Goal: Task Accomplishment & Management: Manage account settings

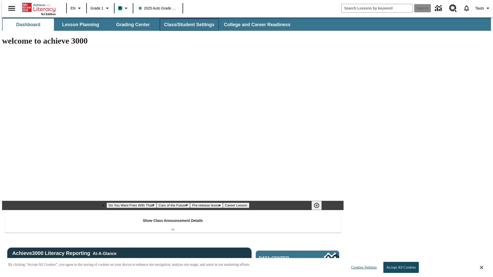
click at [186, 25] on button "Class/Student Settings" at bounding box center [189, 24] width 59 height 12
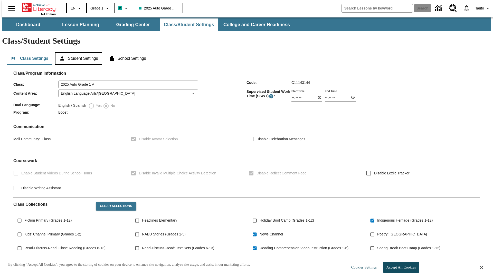
click at [77, 52] on button "Student Settings" at bounding box center [78, 58] width 47 height 12
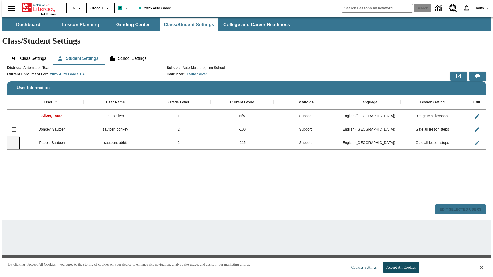
click at [12, 137] on input "Select row" at bounding box center [13, 142] width 11 height 11
checkbox input "true"
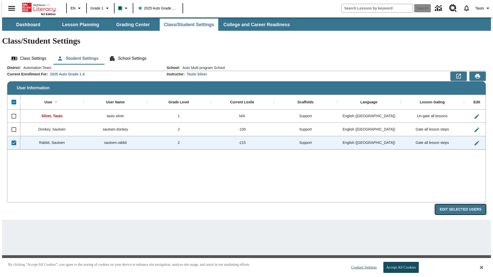
click at [464, 204] on button "Edit Selected Users" at bounding box center [460, 209] width 51 height 10
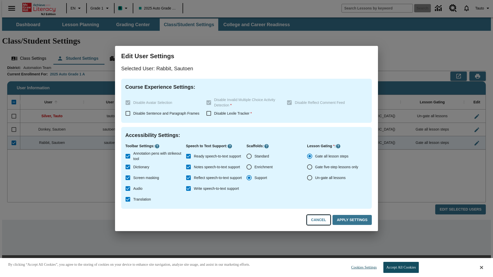
click at [321, 220] on button "Cancel" at bounding box center [319, 220] width 24 height 10
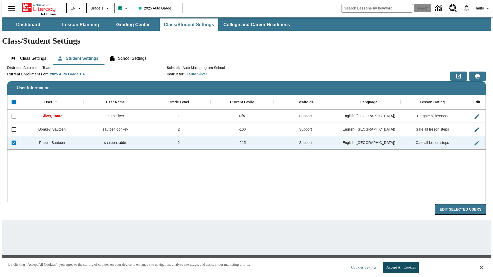
click at [464, 204] on button "Edit Selected Users" at bounding box center [460, 209] width 51 height 10
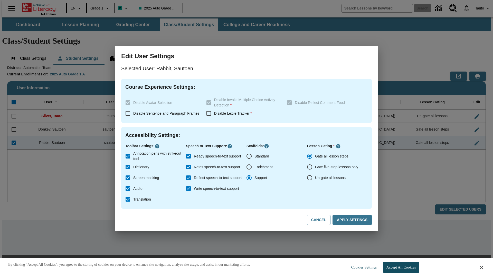
click at [188, 156] on input "Ready speech-to-text support" at bounding box center [188, 156] width 11 height 11
checkbox input "false"
click at [353, 220] on button "Apply Settings" at bounding box center [351, 220] width 39 height 10
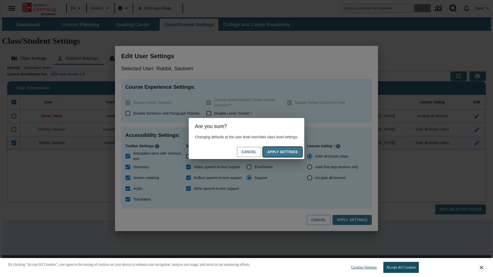
click at [287, 152] on button "Apply Settings" at bounding box center [282, 152] width 39 height 10
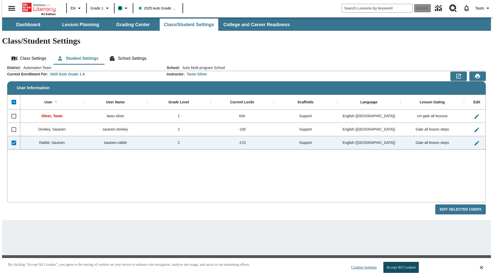
checkbox input "false"
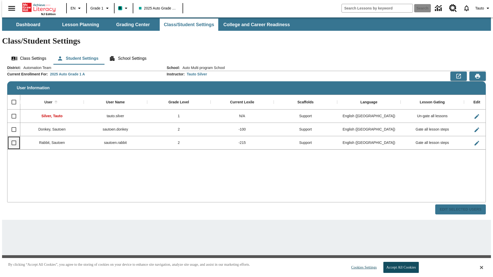
click at [12, 137] on input "Select row" at bounding box center [13, 142] width 11 height 11
checkbox input "true"
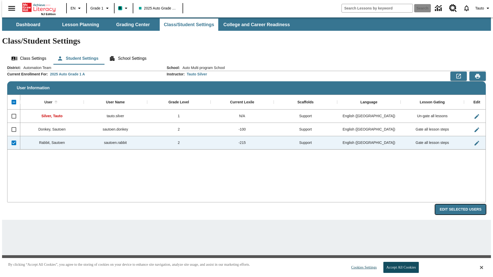
click at [464, 204] on button "Edit Selected Users" at bounding box center [460, 209] width 51 height 10
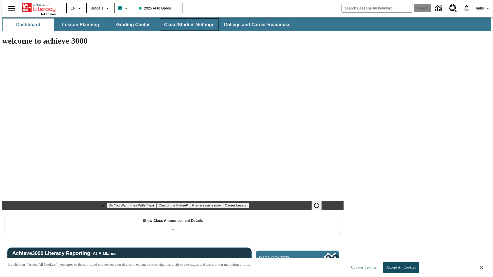
click at [186, 25] on button "Class/Student Settings" at bounding box center [189, 24] width 59 height 12
